Goal: Task Accomplishment & Management: Complete application form

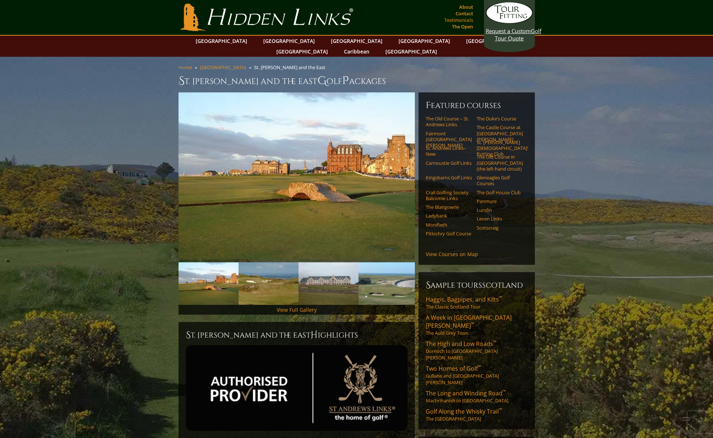
click at [467, 15] on link "Testimonials" at bounding box center [459, 20] width 32 height 10
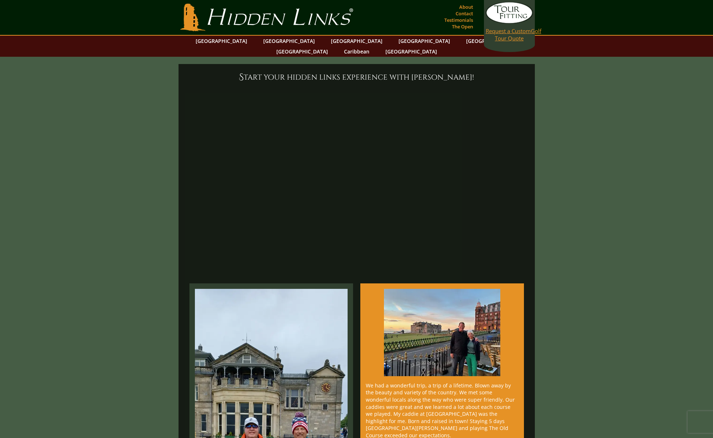
click at [520, 31] on span "Request a Custom" at bounding box center [508, 30] width 45 height 7
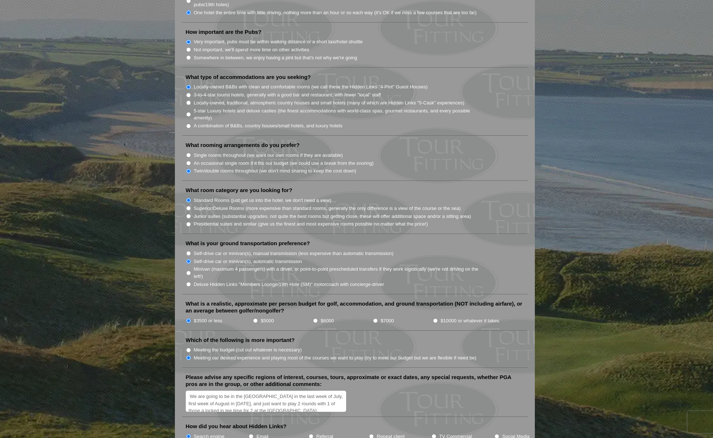
scroll to position [710, 0]
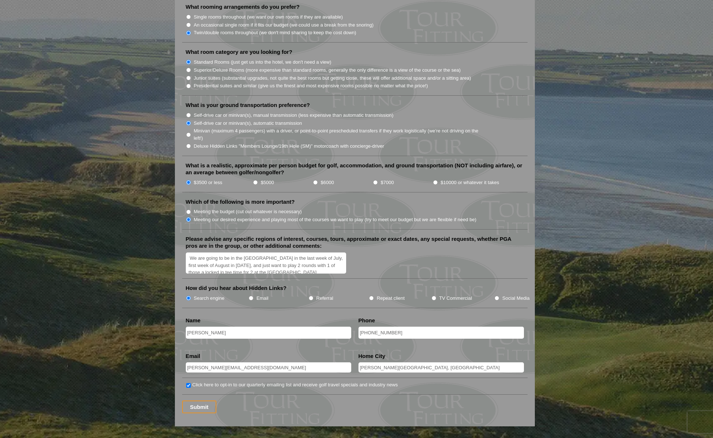
click at [305, 253] on textarea "We are going to be in the [GEOGRAPHIC_DATA] in the last week of July, first wee…" at bounding box center [266, 263] width 161 height 21
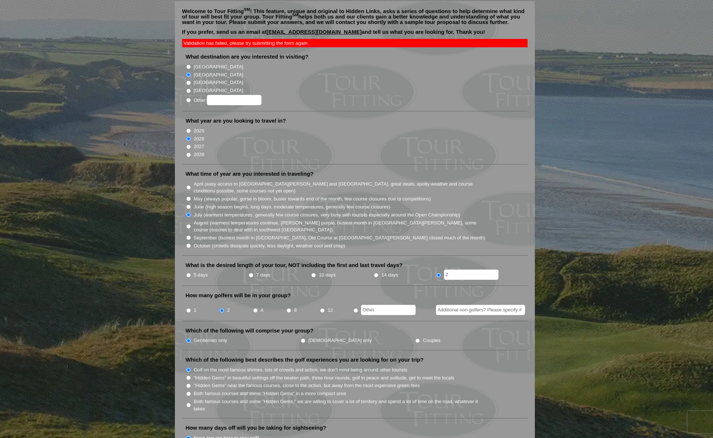
scroll to position [0, 0]
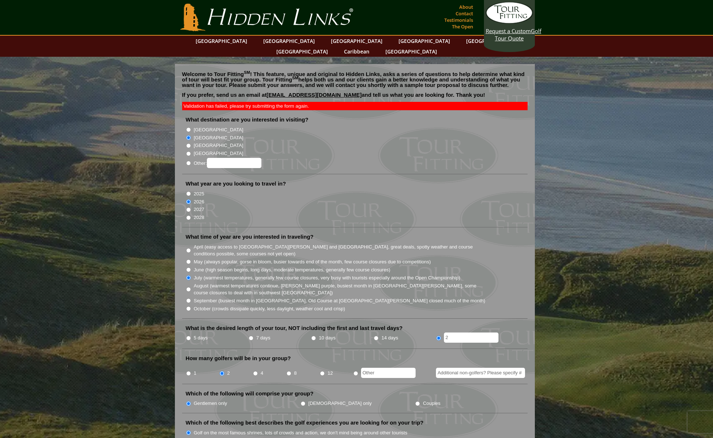
click at [294, 92] on link "[EMAIL_ADDRESS][DOMAIN_NAME]" at bounding box center [314, 95] width 95 height 6
click at [280, 41] on link "[GEOGRAPHIC_DATA]" at bounding box center [289, 41] width 59 height 11
